Goal: Information Seeking & Learning: Learn about a topic

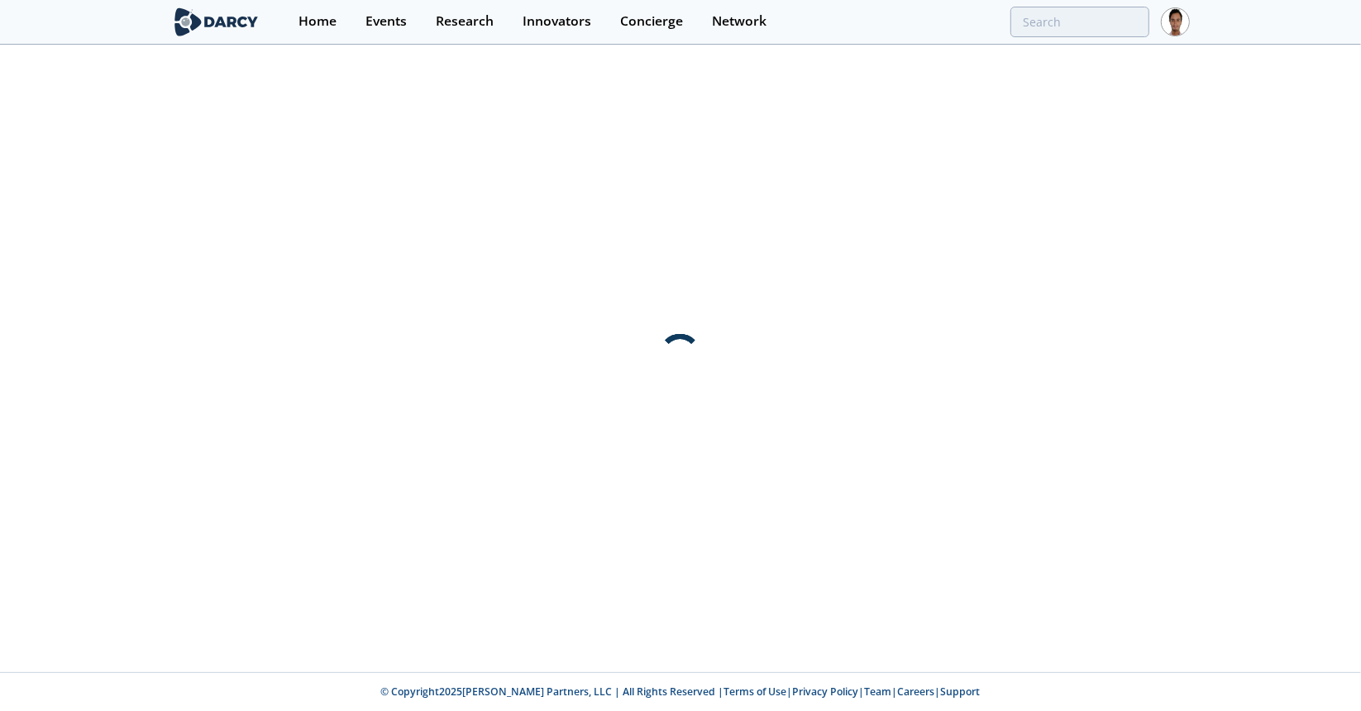
type input "carbon signal"
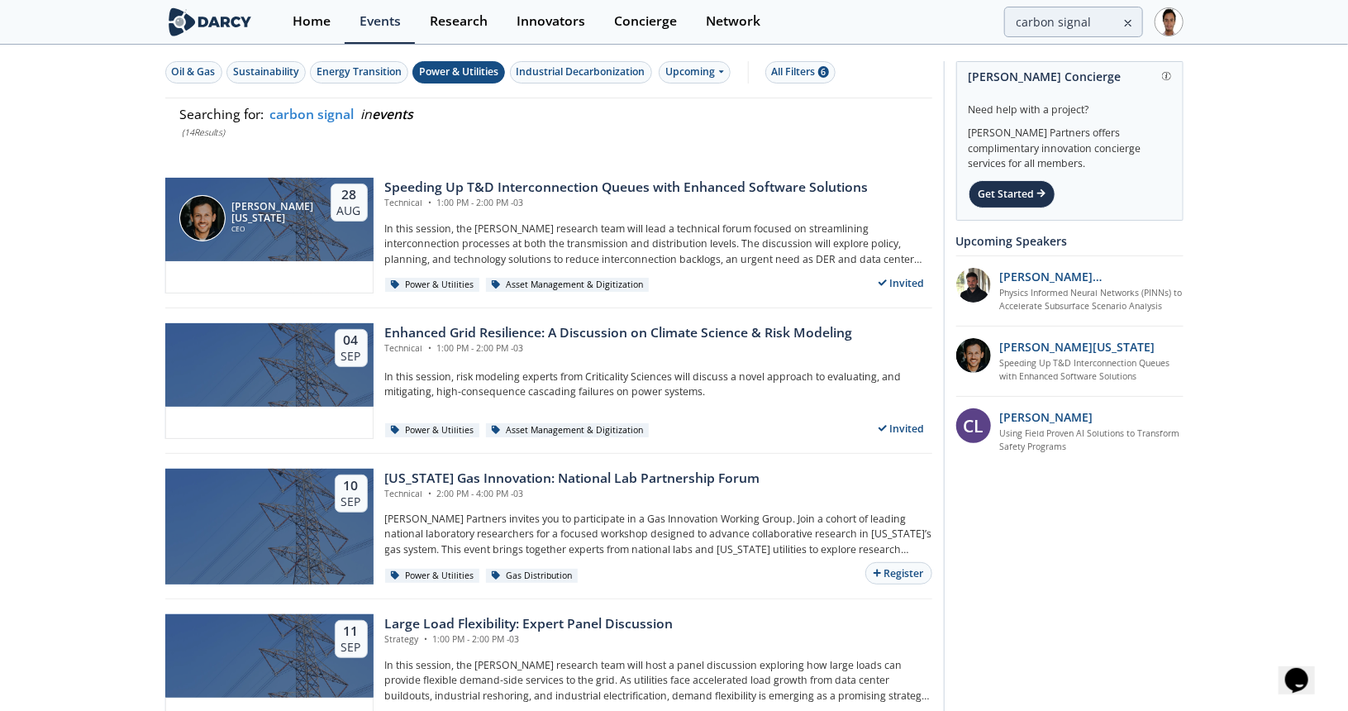
click at [245, 23] on img at bounding box center [210, 21] width 90 height 29
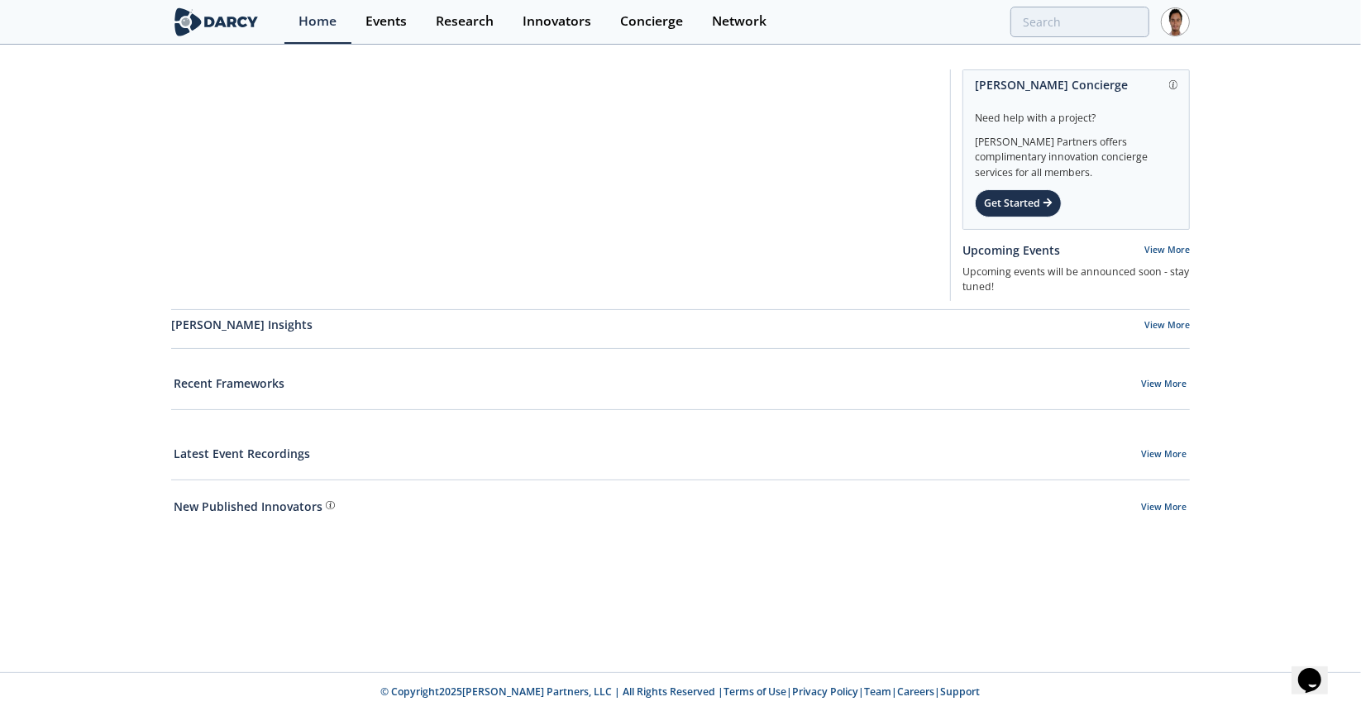
click at [206, 38] on link at bounding box center [227, 22] width 113 height 44
click at [212, 26] on img at bounding box center [216, 21] width 90 height 29
